Goal: Check status

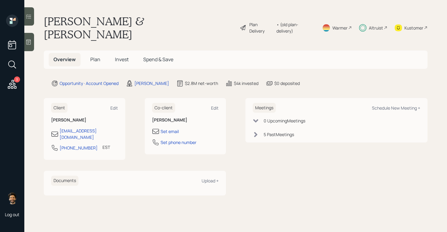
click at [377, 25] on div "Altruist" at bounding box center [376, 28] width 14 height 6
click at [117, 56] on span "Invest" at bounding box center [122, 59] width 14 height 7
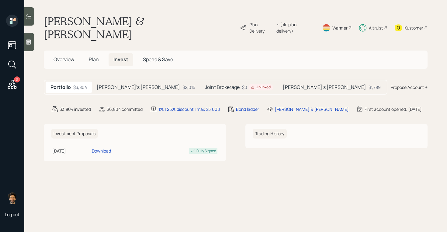
click at [183, 84] on div "$2,015" at bounding box center [189, 87] width 13 height 6
